Goal: Find specific page/section: Find specific page/section

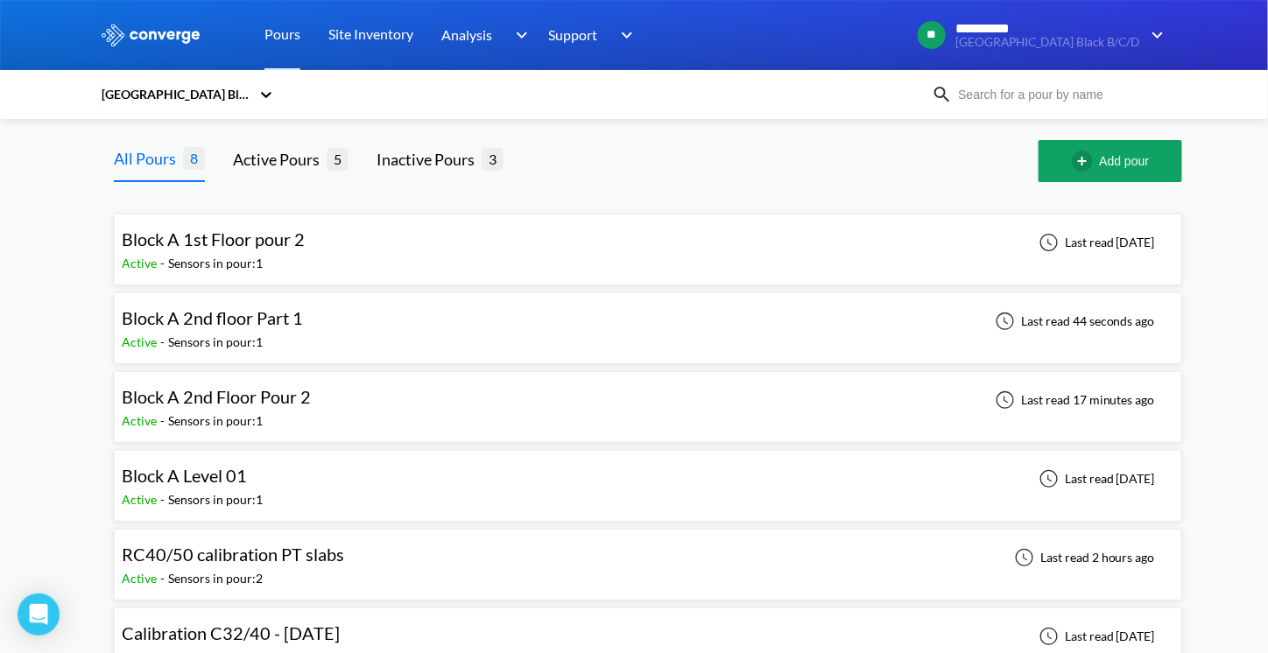
click at [419, 260] on div "Block A 1st Floor pour 2 Active - Sensors in pour: 1 Last read [DATE]" at bounding box center [648, 250] width 1052 height 56
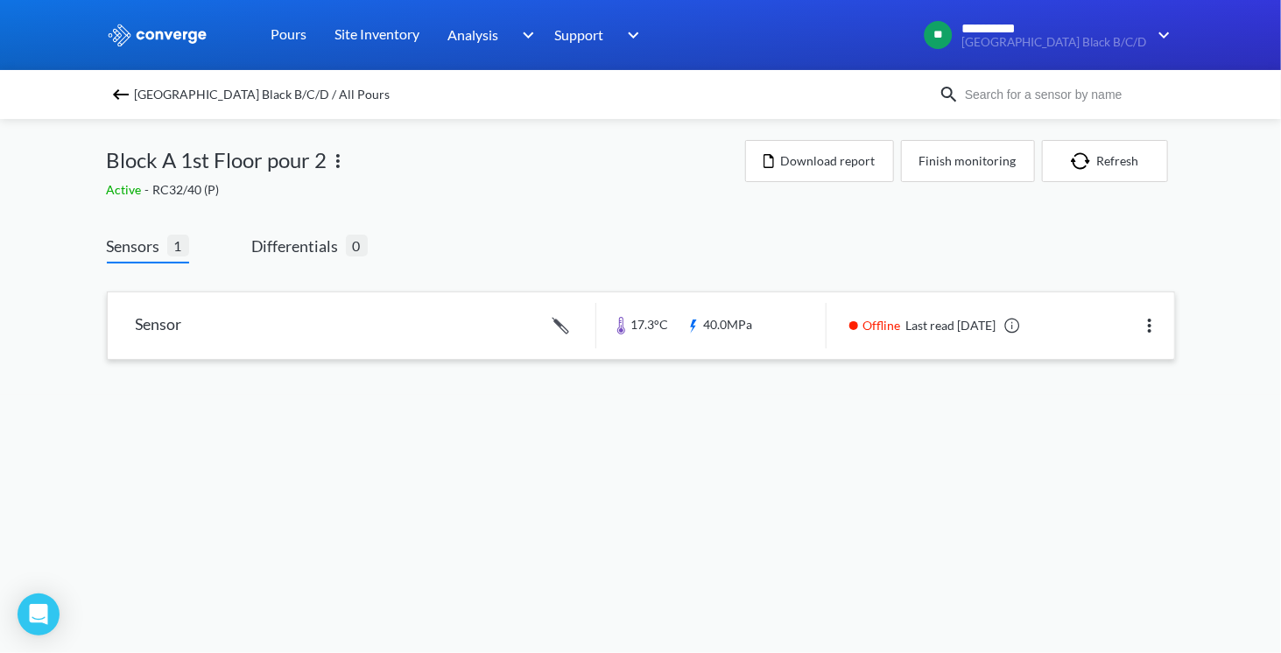
click at [721, 320] on link at bounding box center [641, 325] width 1066 height 67
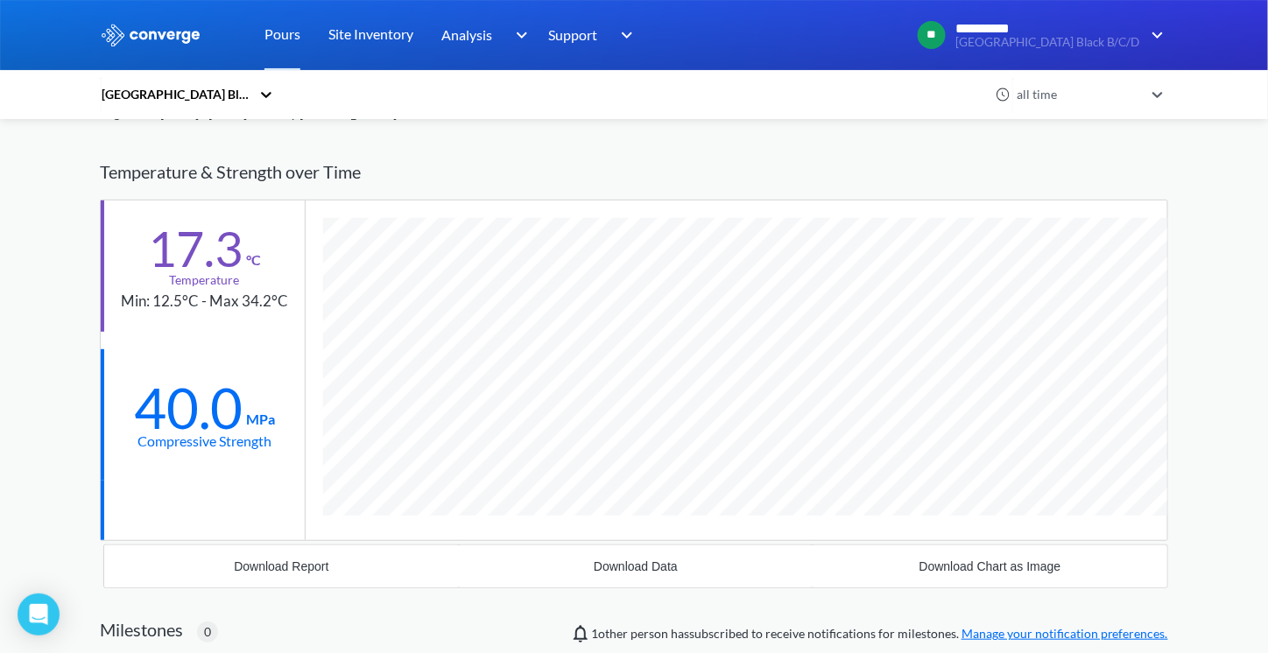
scroll to position [88, 0]
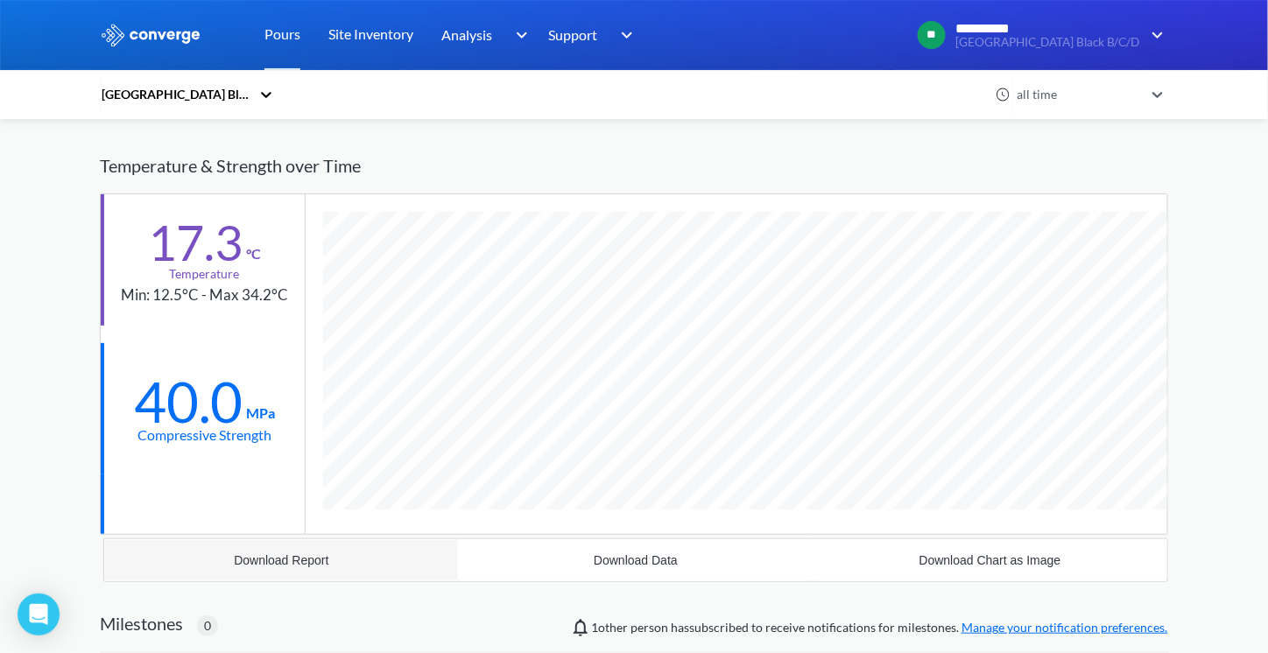
click at [290, 551] on button "Download Report" at bounding box center [281, 560] width 355 height 42
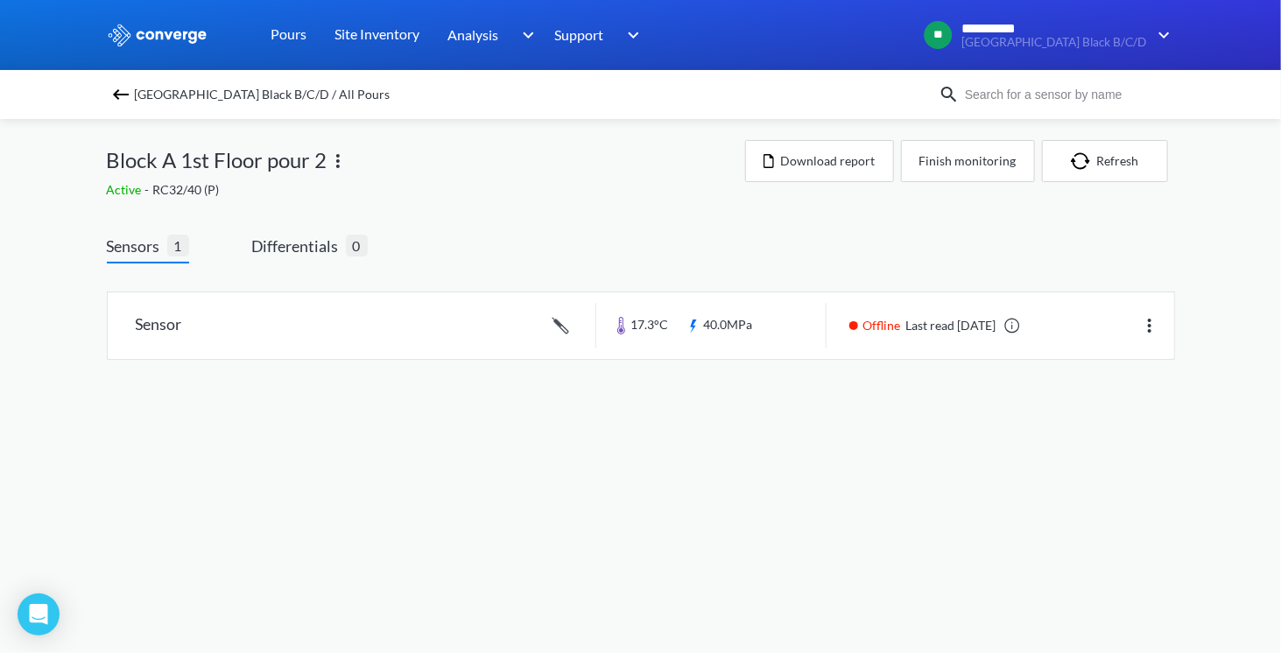
click at [134, 251] on span "Sensors" at bounding box center [137, 246] width 60 height 25
click at [123, 251] on span "Sensors" at bounding box center [137, 246] width 60 height 25
click at [158, 325] on link at bounding box center [641, 325] width 1066 height 67
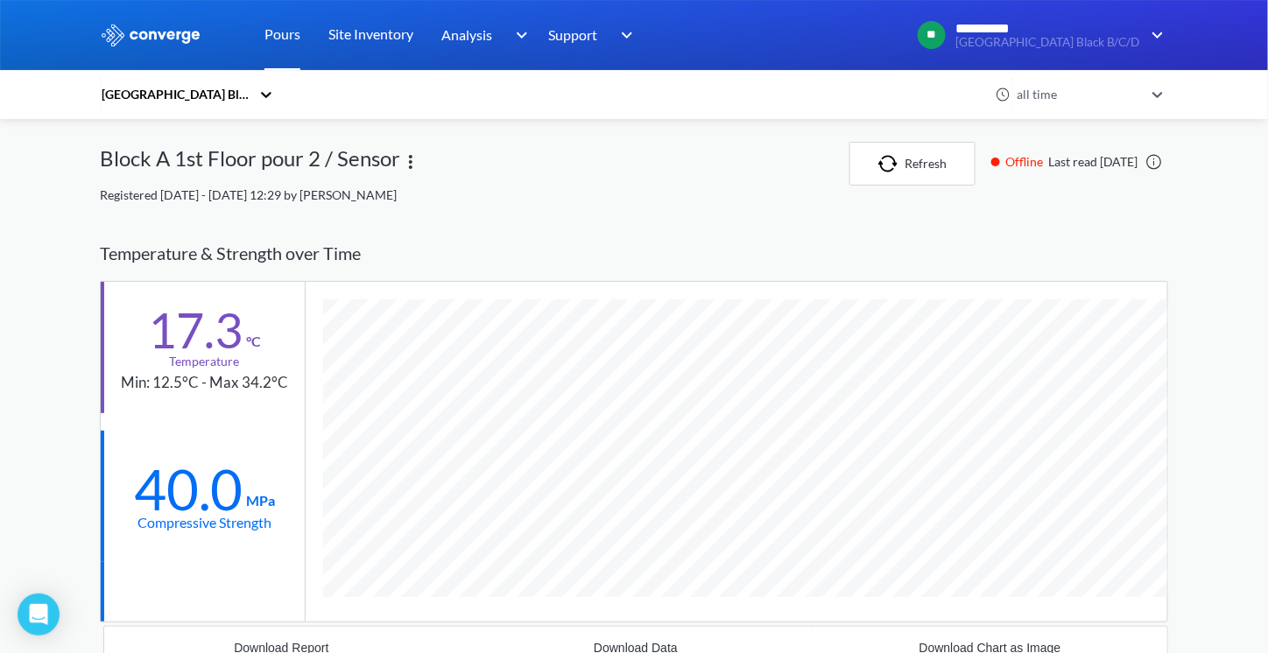
click at [284, 35] on link "Pours" at bounding box center [282, 35] width 36 height 70
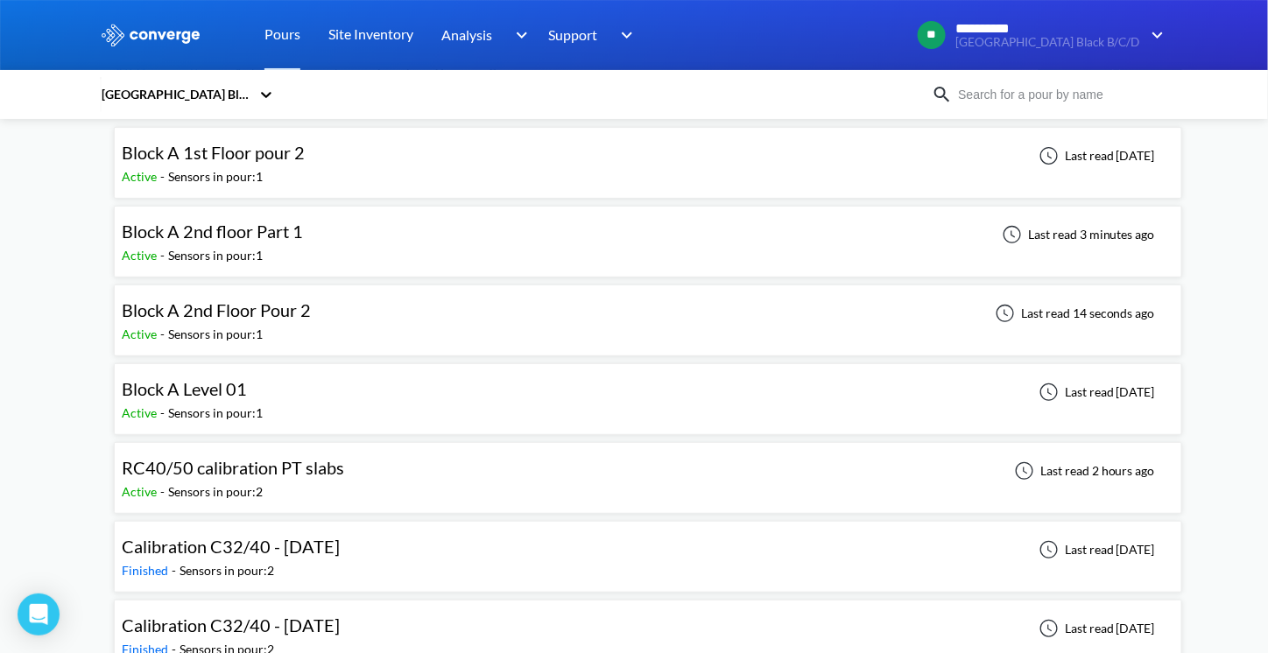
scroll to position [88, 0]
click at [266, 229] on span "Block A 2nd floor Part 1" at bounding box center [212, 230] width 181 height 21
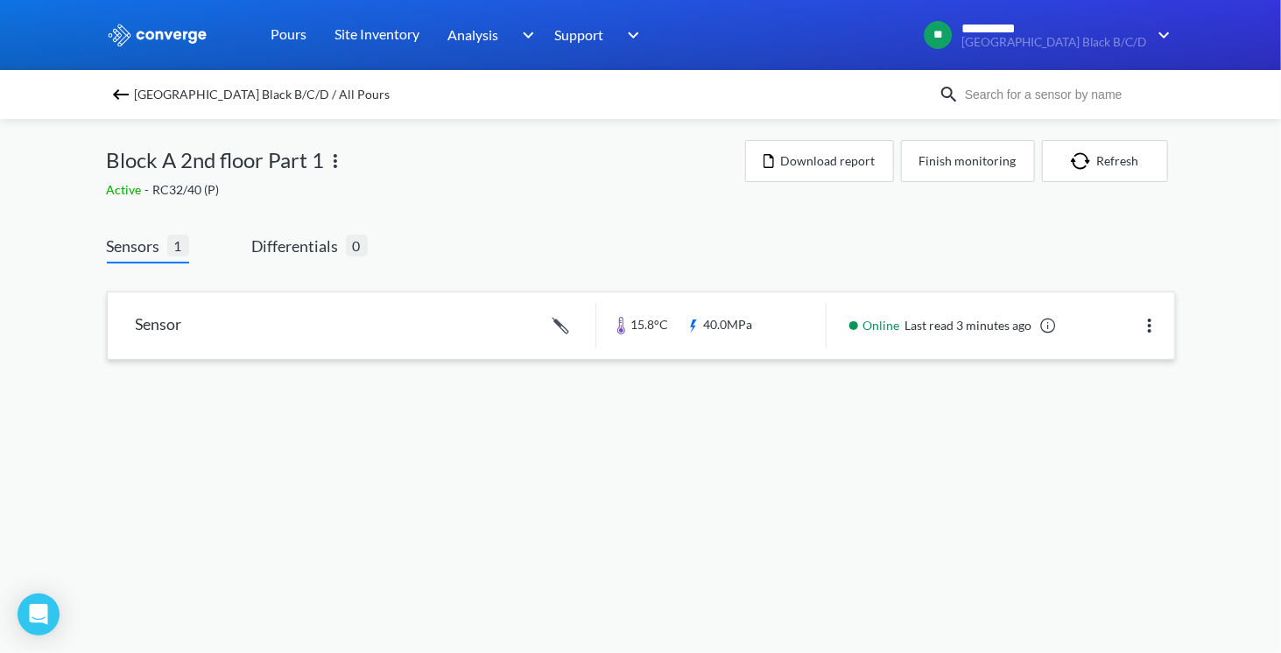
click at [721, 320] on link at bounding box center [641, 325] width 1066 height 67
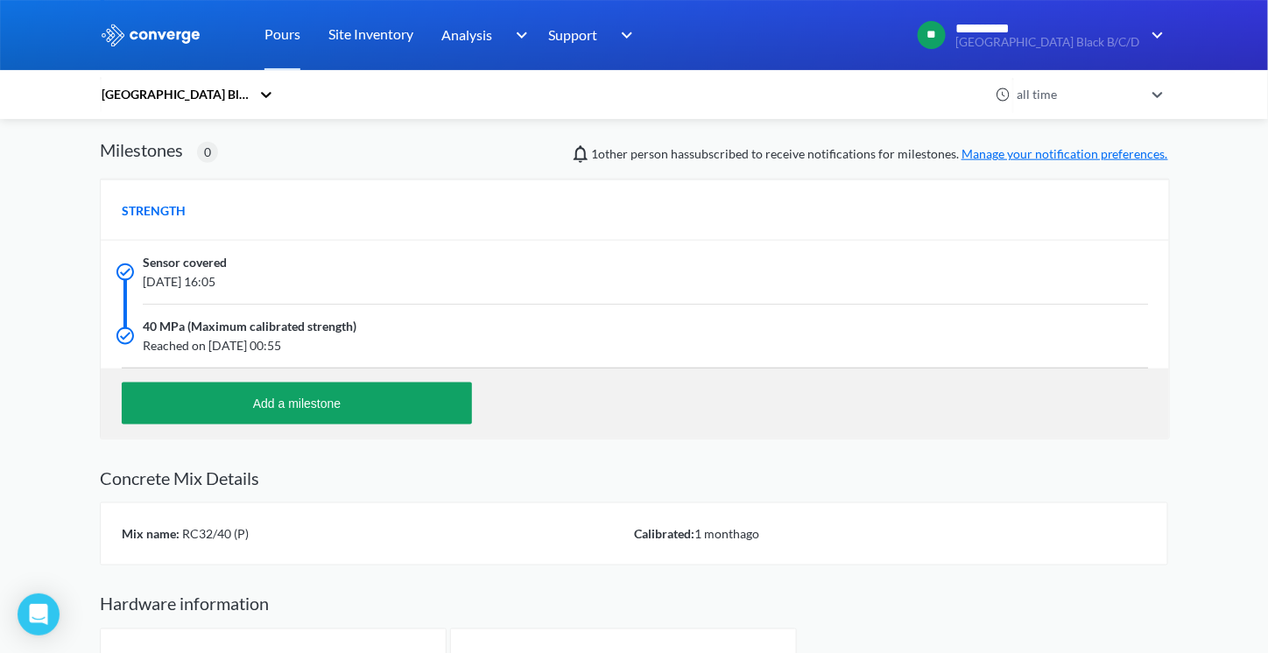
scroll to position [616, 0]
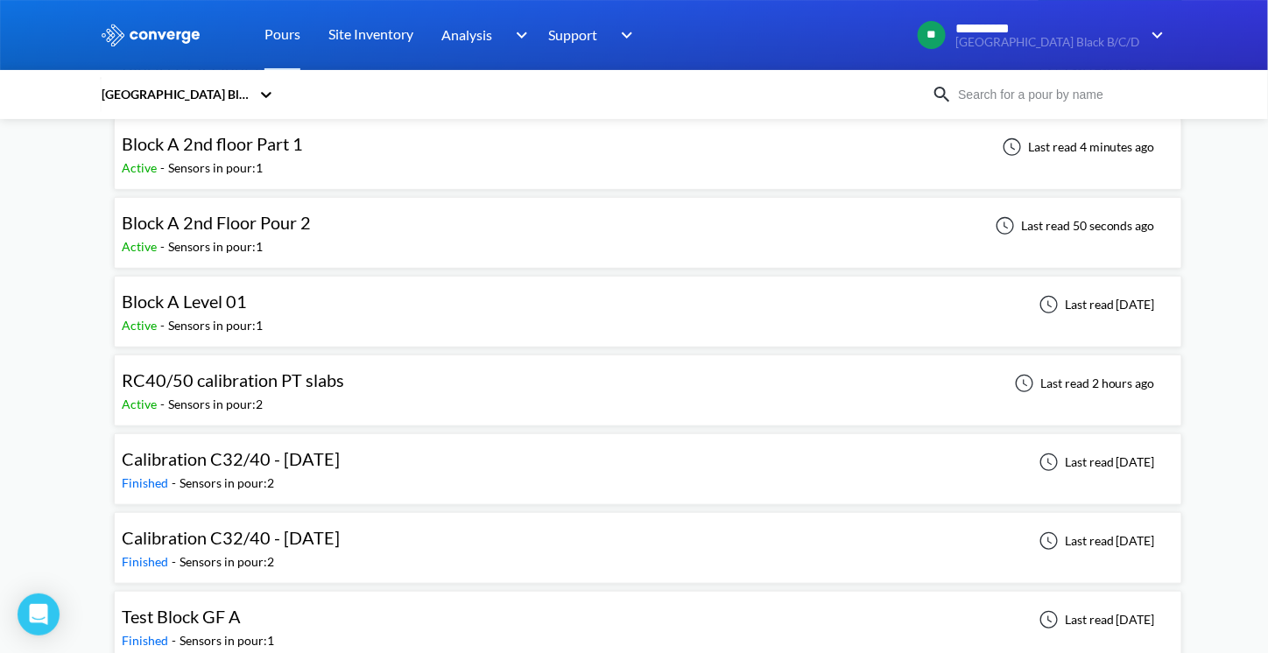
scroll to position [175, 0]
click at [227, 225] on span "Block A 2nd Floor Pour 2" at bounding box center [216, 221] width 189 height 21
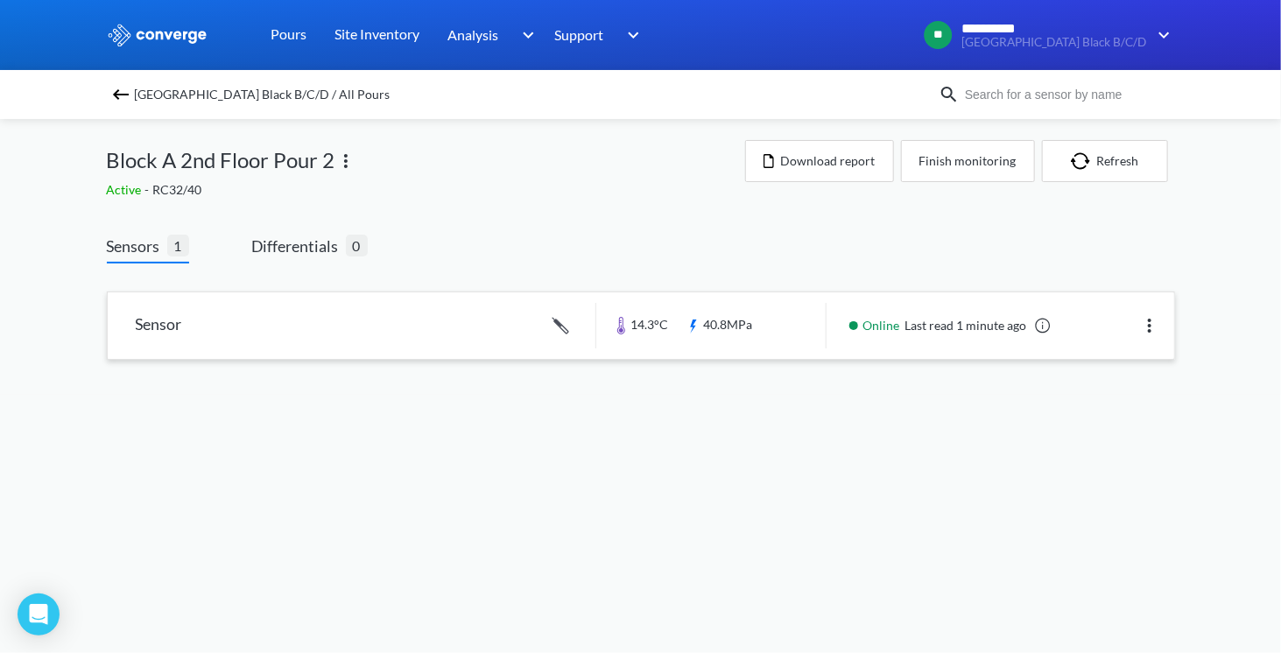
click at [831, 318] on link at bounding box center [641, 325] width 1066 height 67
click at [461, 438] on body "**********" at bounding box center [640, 326] width 1281 height 653
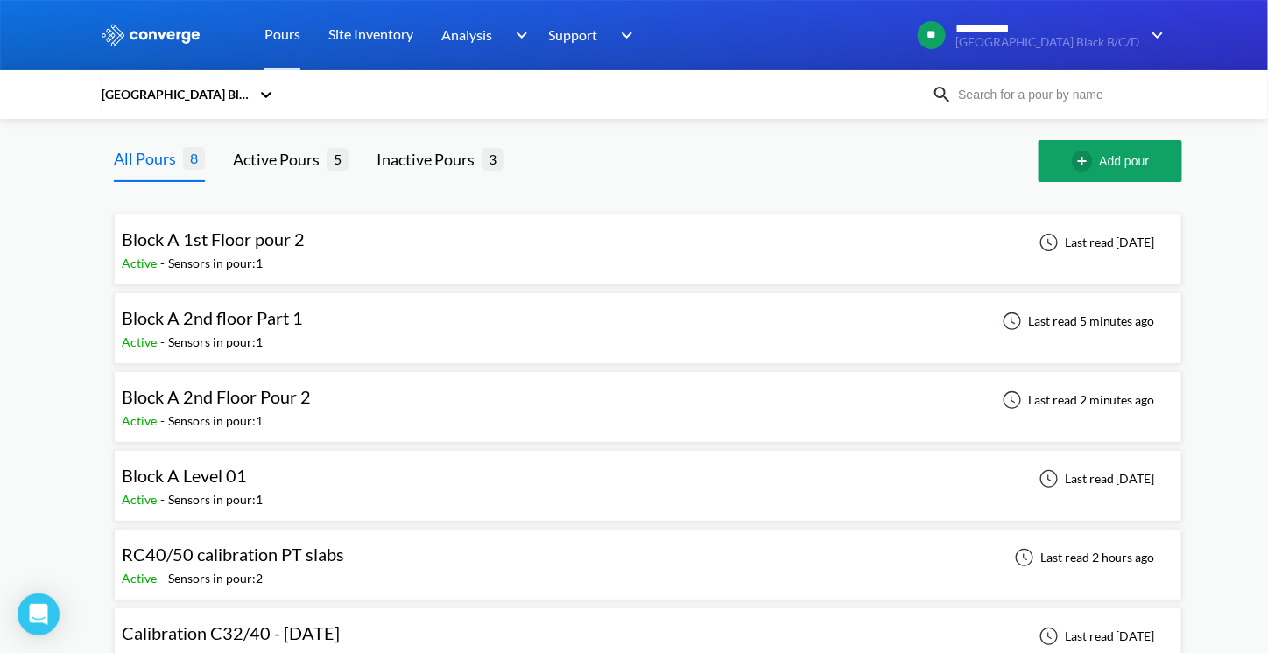
click at [291, 562] on div "RC40/50 calibration PT slabs" at bounding box center [233, 554] width 222 height 27
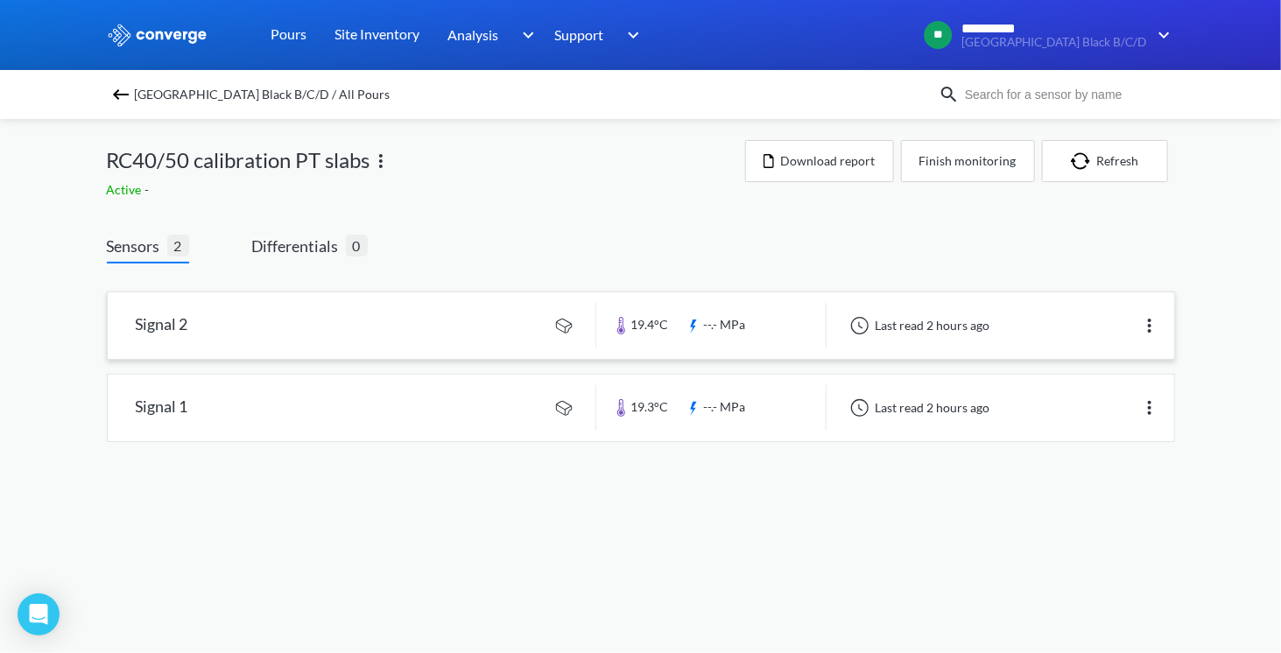
click at [471, 314] on link at bounding box center [641, 325] width 1066 height 67
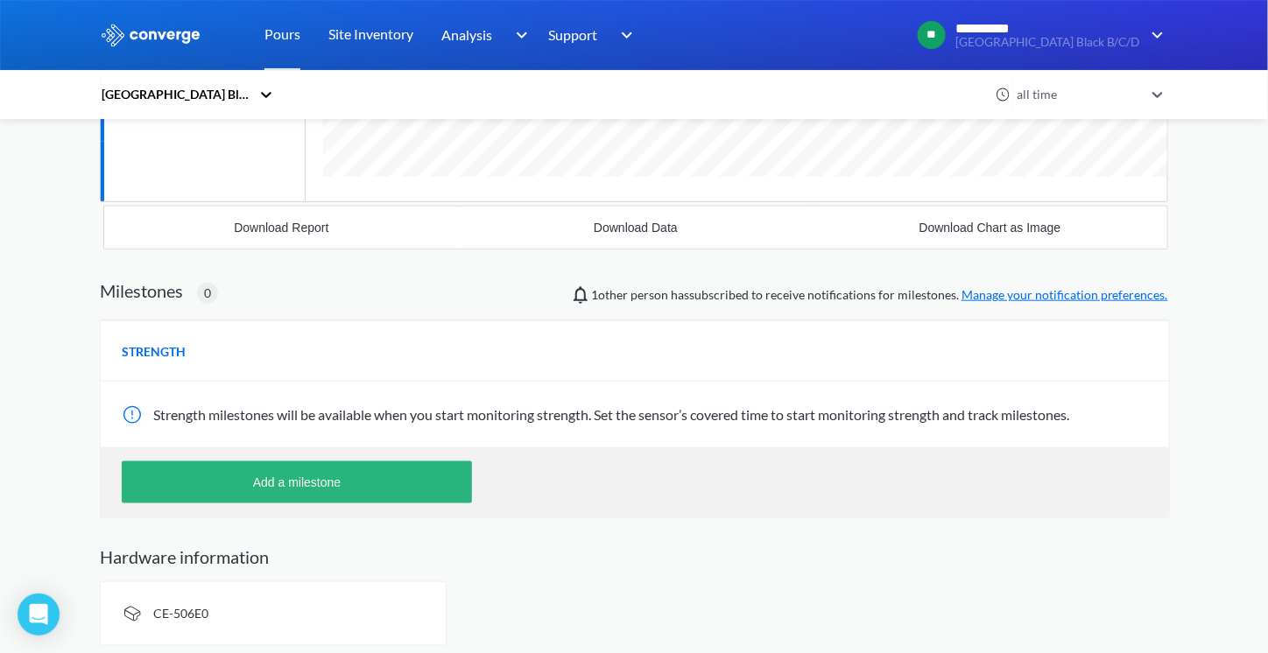
scroll to position [422, 0]
